Goal: Task Accomplishment & Management: Manage account settings

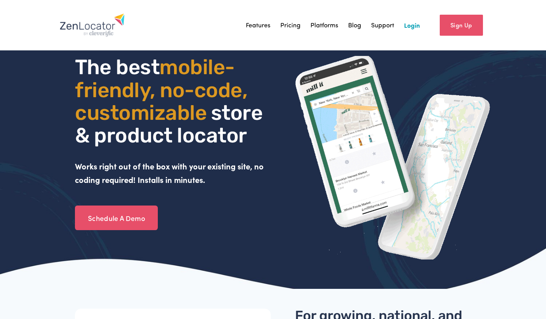
click at [406, 29] on link "Login" at bounding box center [412, 25] width 16 height 12
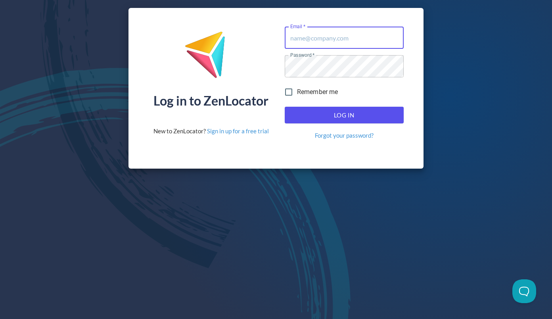
type input "[PERSON_NAME][EMAIL_ADDRESS][PERSON_NAME][DOMAIN_NAME]"
click at [316, 123] on button "Log In" at bounding box center [344, 115] width 119 height 17
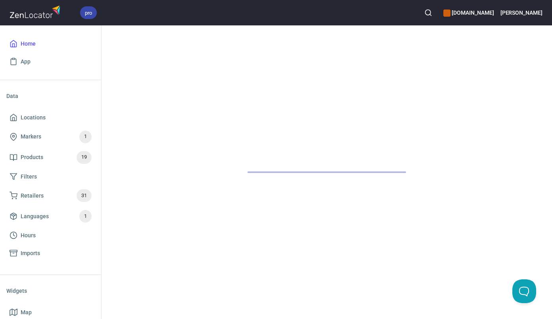
scroll to position [40, 0]
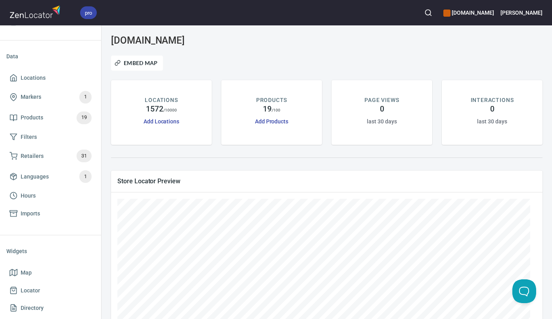
click at [533, 12] on h6 "[PERSON_NAME]" at bounding box center [522, 12] width 42 height 9
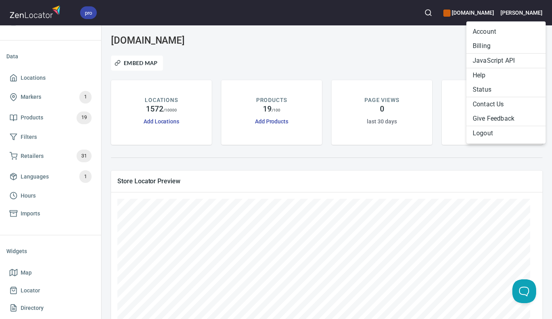
click at [489, 44] on li "Billing" at bounding box center [506, 46] width 79 height 14
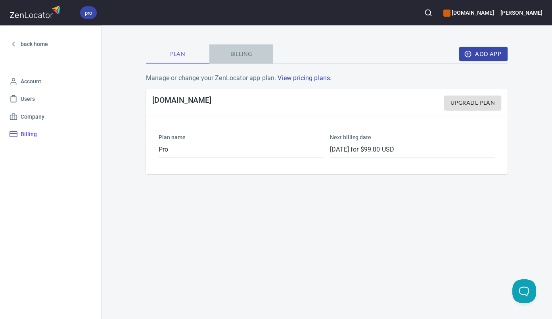
click at [237, 54] on span "Billing" at bounding box center [241, 54] width 54 height 10
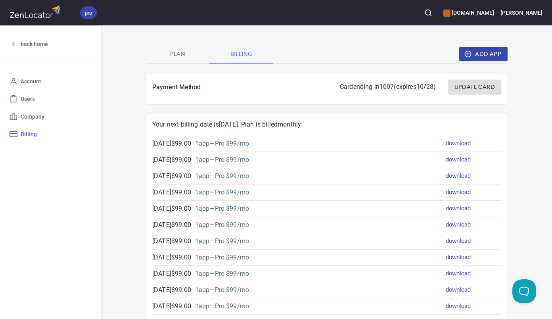
click at [452, 145] on link "download" at bounding box center [458, 142] width 25 height 7
